Goal: Register for event/course

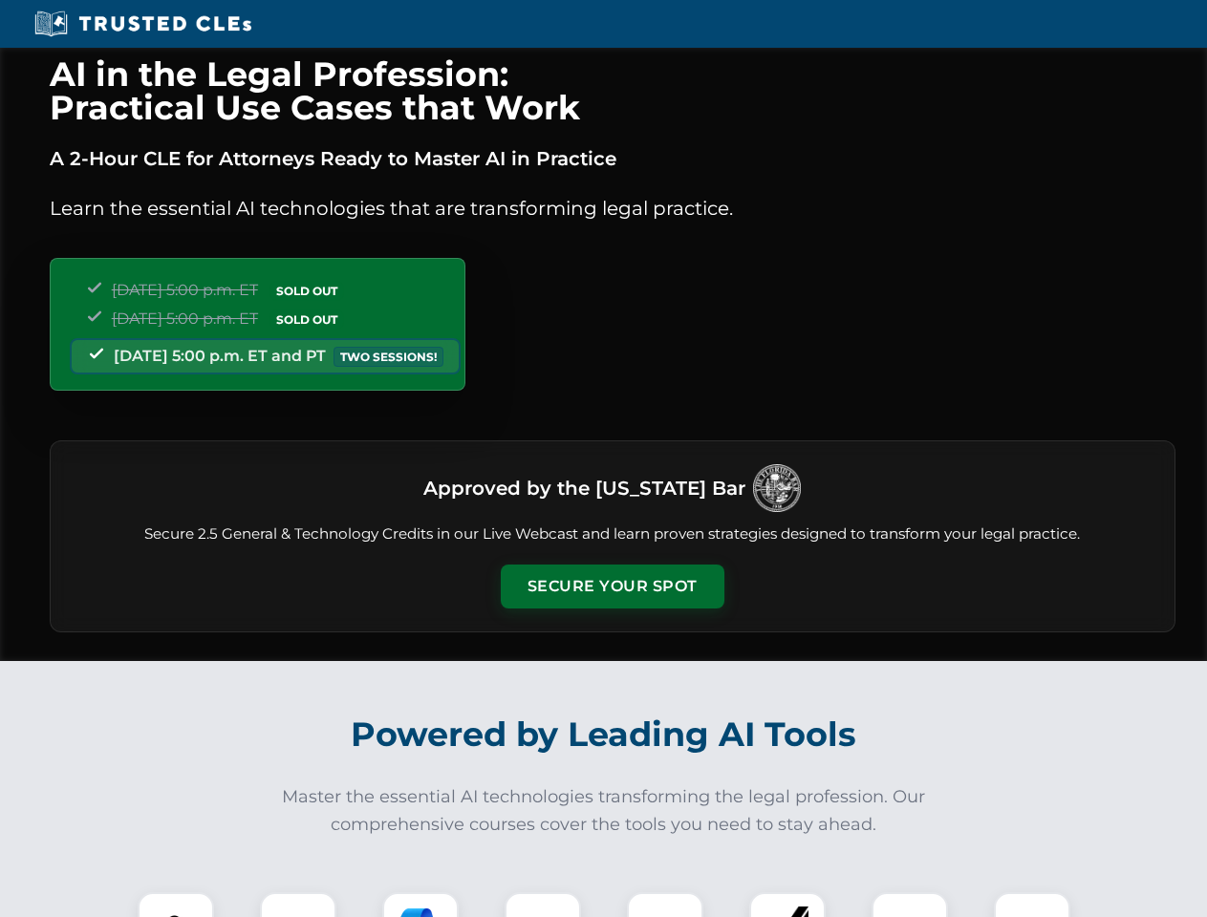
click at [611, 587] on button "Secure Your Spot" at bounding box center [613, 587] width 224 height 44
click at [176, 905] on img at bounding box center [175, 930] width 55 height 55
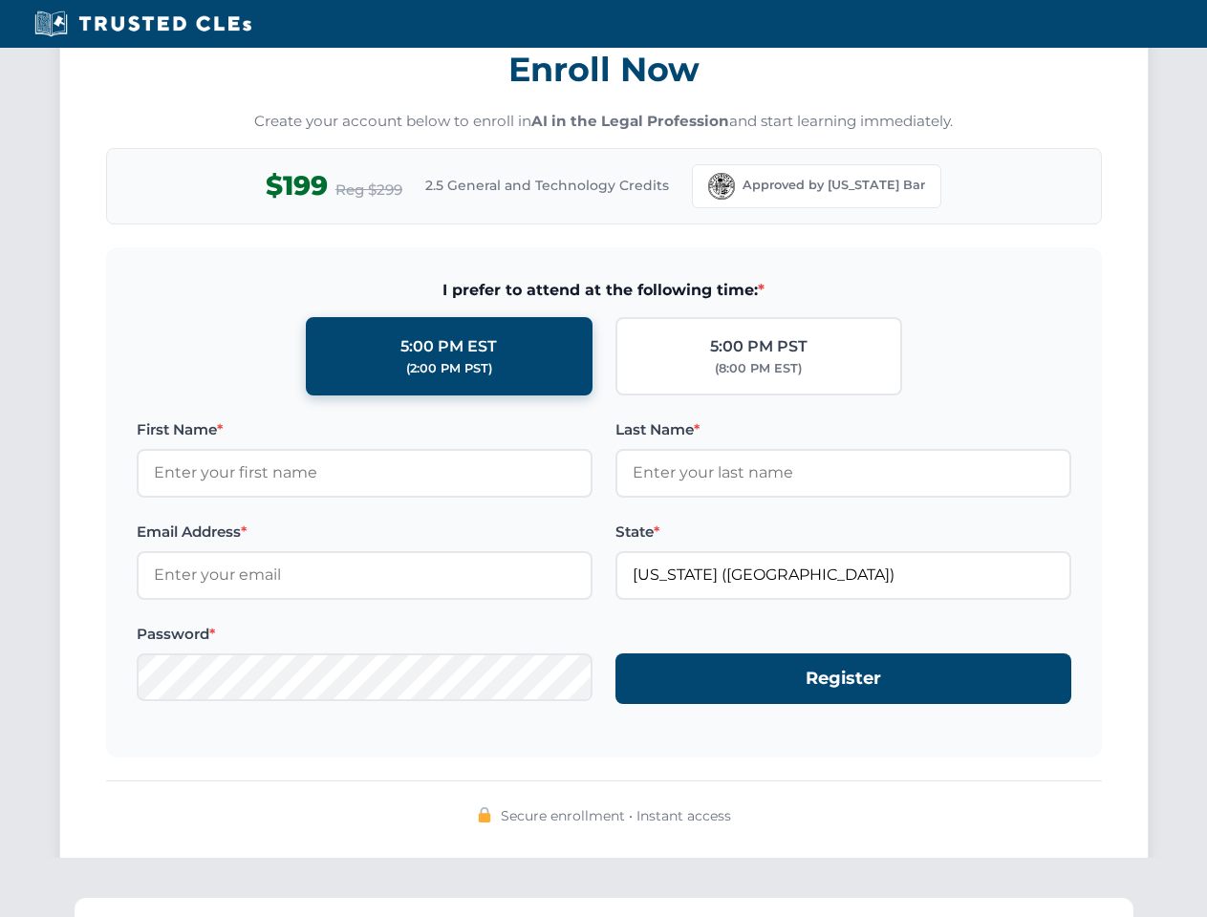
scroll to position [1875, 0]
